Goal: Task Accomplishment & Management: Complete application form

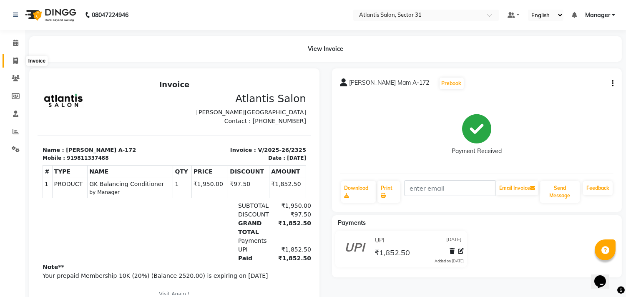
drag, startPoint x: 11, startPoint y: 56, endPoint x: 15, endPoint y: 58, distance: 4.5
click at [11, 56] on span at bounding box center [15, 61] width 15 height 10
select select "service"
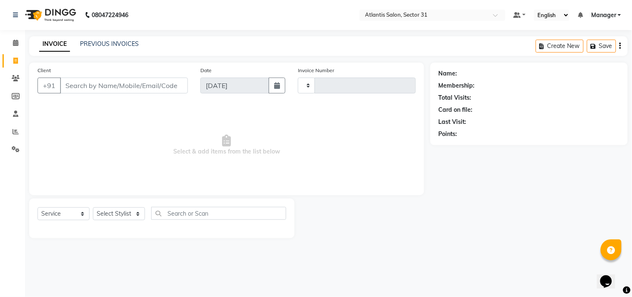
type input "2326"
select select "4391"
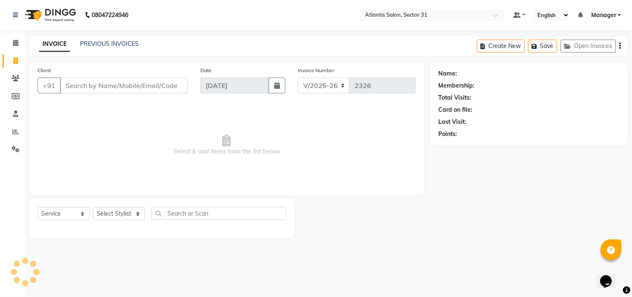
click at [89, 88] on input "Client" at bounding box center [124, 86] width 128 height 16
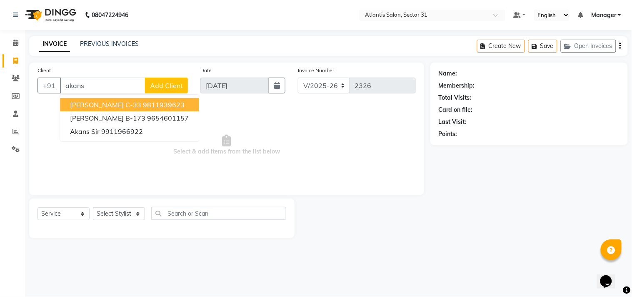
click at [124, 100] on span "[PERSON_NAME] C-33" at bounding box center [105, 104] width 71 height 8
type input "9811939623"
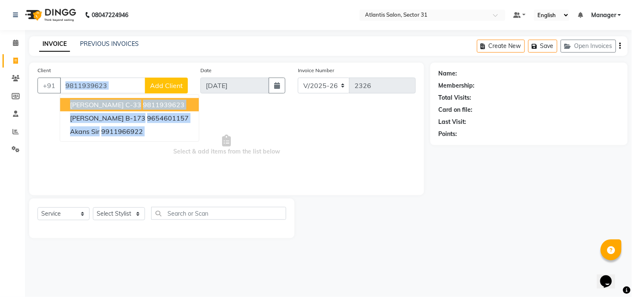
click at [124, 100] on div "Client [PHONE_NUMBER] [PERSON_NAME] C-33 9811939623 [PERSON_NAME] B-173 9654601…" at bounding box center [112, 83] width 163 height 34
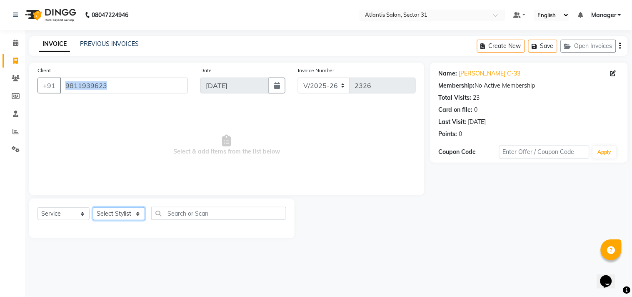
click at [126, 210] on select "Select Stylist [PERSON_NAME] [PERSON_NAME] Kavita Manager Staff 31 Staff ILD Su…" at bounding box center [119, 213] width 52 height 13
select select "62138"
click at [93, 208] on select "Select Stylist [PERSON_NAME] [PERSON_NAME] Kavita Manager Staff 31 Staff ILD Su…" at bounding box center [119, 213] width 52 height 13
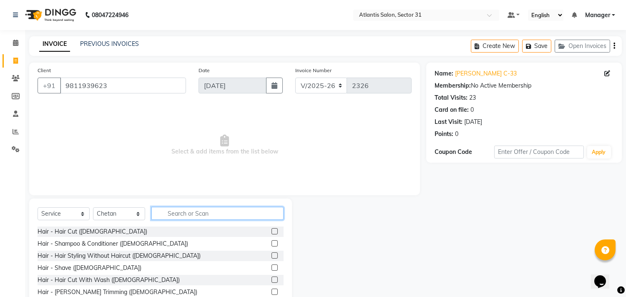
click at [180, 216] on input "text" at bounding box center [217, 213] width 132 height 13
click at [180, 215] on input "text" at bounding box center [217, 213] width 132 height 13
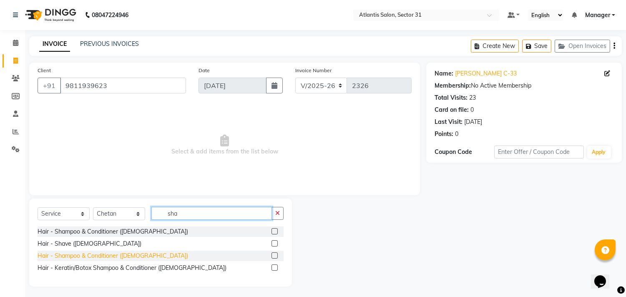
type input "sha"
click at [115, 257] on div "Hair - Shampoo & Conditioner ([DEMOGRAPHIC_DATA])" at bounding box center [113, 255] width 150 height 9
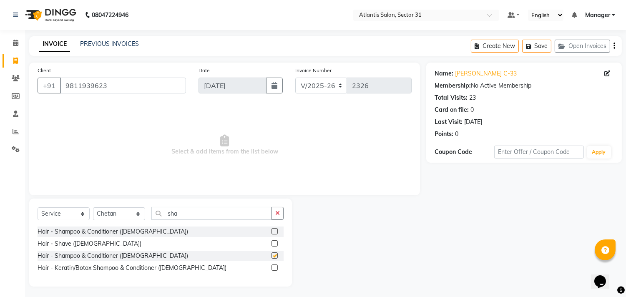
click at [115, 257] on div "Hair - Shampoo & Conditioner ([DEMOGRAPHIC_DATA])" at bounding box center [113, 255] width 150 height 9
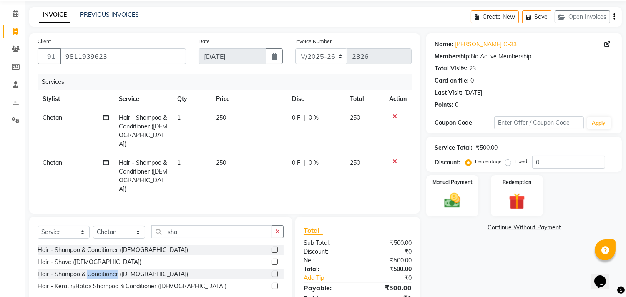
scroll to position [56, 0]
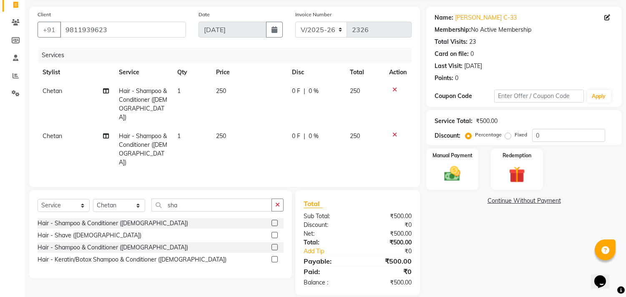
click at [394, 127] on td at bounding box center [398, 149] width 28 height 45
click at [395, 132] on icon at bounding box center [394, 135] width 5 height 6
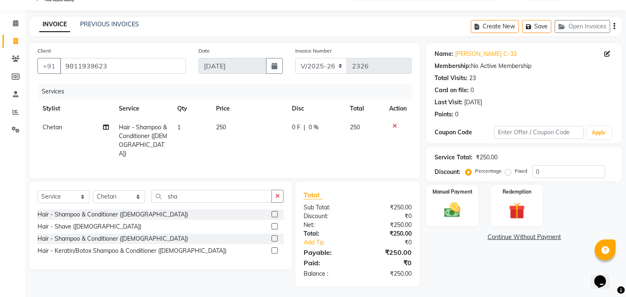
click at [395, 124] on icon at bounding box center [394, 126] width 5 height 6
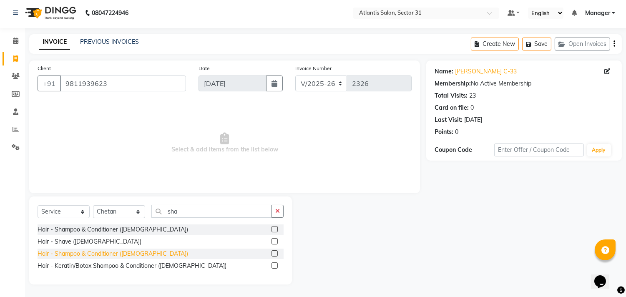
click at [135, 253] on div "Hair - Shampoo & Conditioner ([DEMOGRAPHIC_DATA])" at bounding box center [113, 253] width 150 height 9
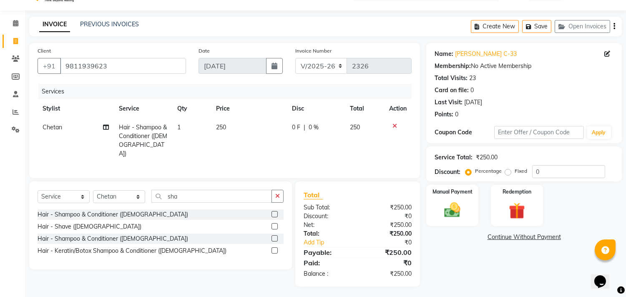
checkbox input "false"
click at [447, 201] on img at bounding box center [453, 211] width 28 height 20
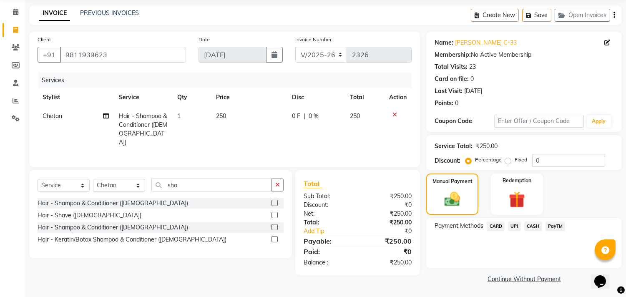
click at [516, 221] on span "UPI" at bounding box center [514, 226] width 13 height 10
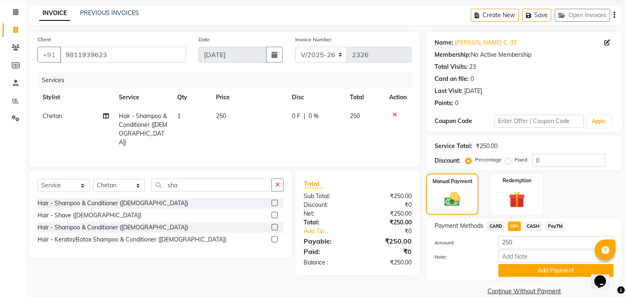
scroll to position [43, 0]
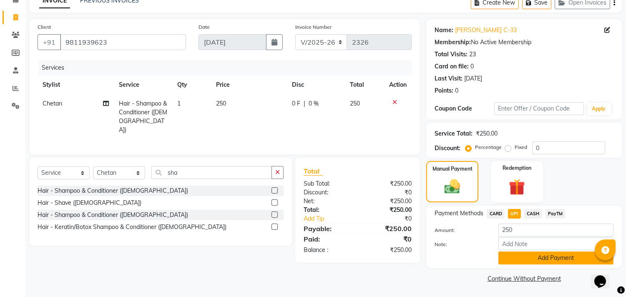
click at [514, 255] on button "Add Payment" at bounding box center [555, 257] width 115 height 13
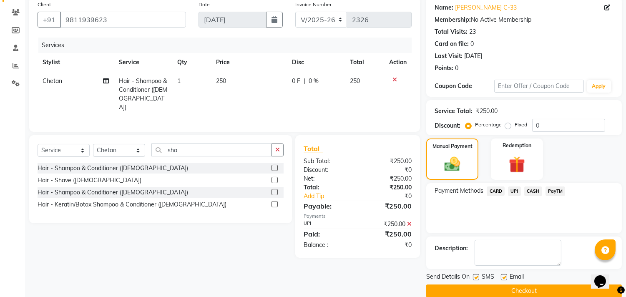
scroll to position [78, 0]
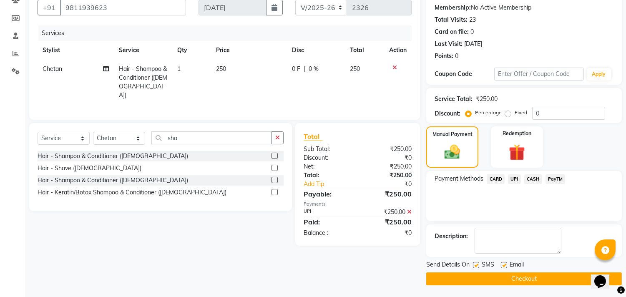
click at [512, 277] on button "Checkout" at bounding box center [524, 278] width 196 height 13
click at [512, 277] on div "Checkout" at bounding box center [524, 278] width 196 height 13
